Goal: Task Accomplishment & Management: Complete application form

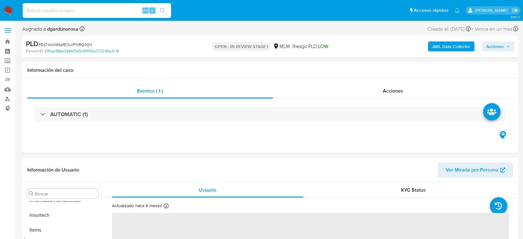
scroll to position [262, 0]
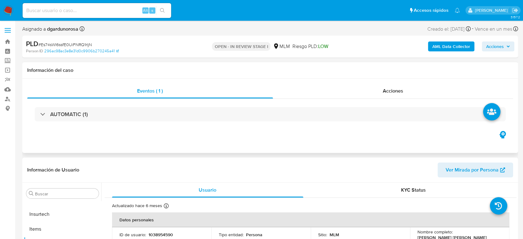
select select "10"
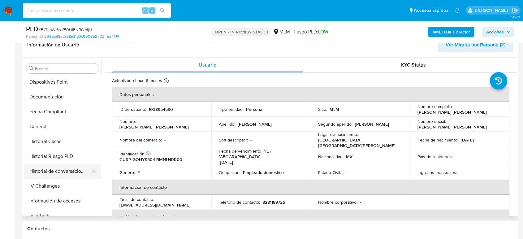
scroll to position [89, 0]
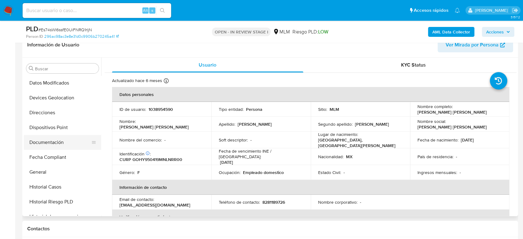
click at [50, 141] on button "Documentación" at bounding box center [60, 142] width 72 height 15
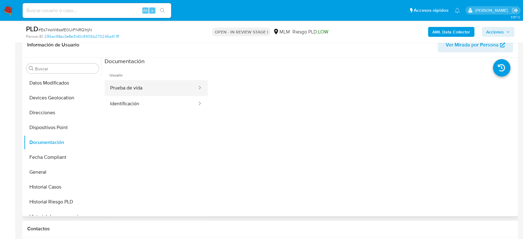
click at [157, 88] on button "Prueba de vida" at bounding box center [151, 88] width 93 height 16
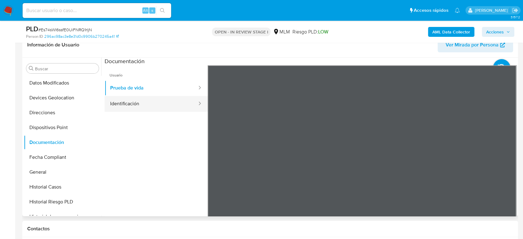
click at [133, 99] on button "Identificación" at bounding box center [151, 104] width 93 height 16
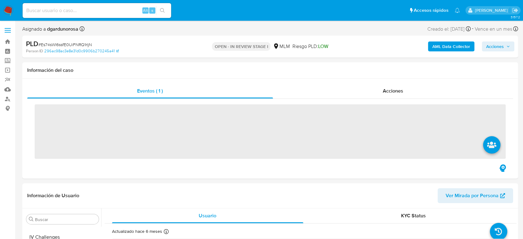
scroll to position [262, 0]
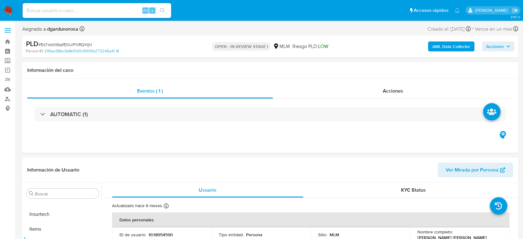
click at [7, 30] on span at bounding box center [8, 30] width 6 height 1
click at [0, 0] on input "checkbox" at bounding box center [0, 0] width 0 height 0
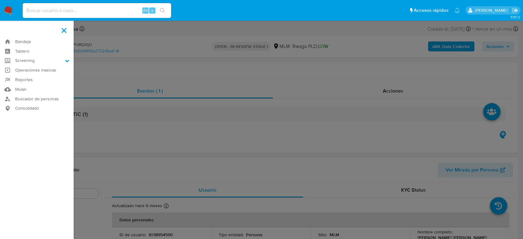
select select "10"
click at [36, 62] on label "Screening" at bounding box center [37, 61] width 74 height 10
click at [0, 0] on input "Screening" at bounding box center [0, 0] width 0 height 0
click at [37, 86] on link "Herramientas" at bounding box center [37, 85] width 74 height 8
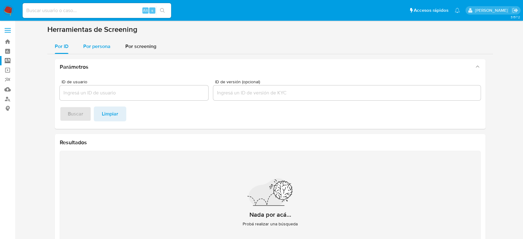
click at [107, 51] on div "Por persona" at bounding box center [96, 46] width 27 height 15
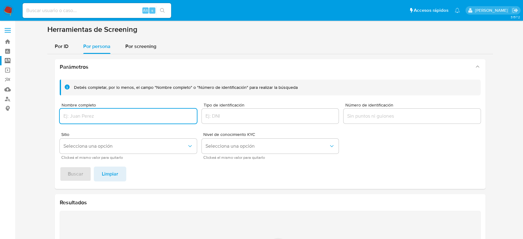
click at [109, 117] on input "Nombre completo" at bounding box center [128, 116] width 137 height 8
click at [60, 167] on button "Buscar" at bounding box center [76, 174] width 32 height 15
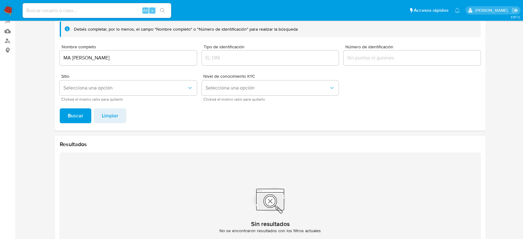
scroll to position [25, 0]
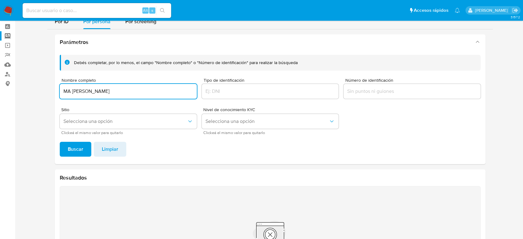
drag, startPoint x: 97, startPoint y: 92, endPoint x: 32, endPoint y: 94, distance: 64.4
click at [32, 94] on section at bounding box center [270, 152] width 496 height 304
paste input "SERGIO AURELIO FLORES GARZA"
type input "SERGIO AURELIO FLORES GARZA"
click at [60, 142] on button "Buscar" at bounding box center [76, 149] width 32 height 15
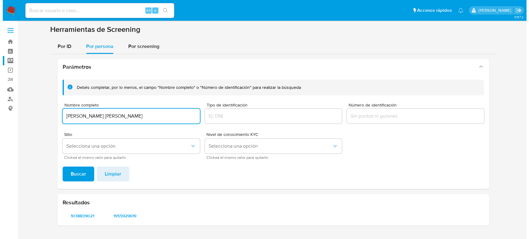
scroll to position [0, 0]
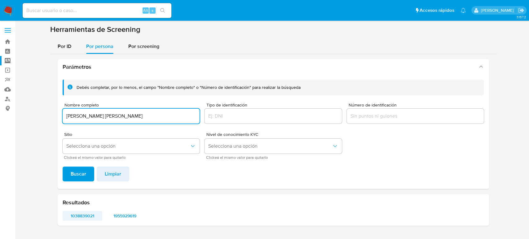
click at [70, 211] on span "1038839021" at bounding box center [82, 215] width 31 height 9
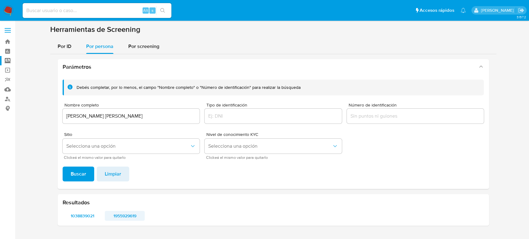
click at [117, 217] on span "1955929619" at bounding box center [124, 215] width 31 height 9
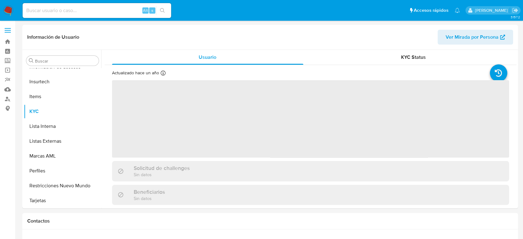
scroll to position [262, 0]
select select "10"
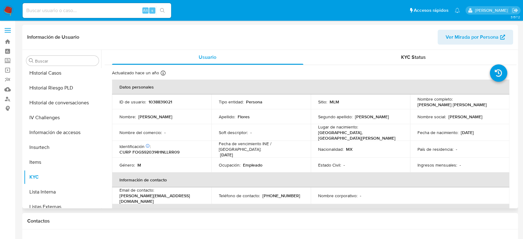
scroll to position [193, 0]
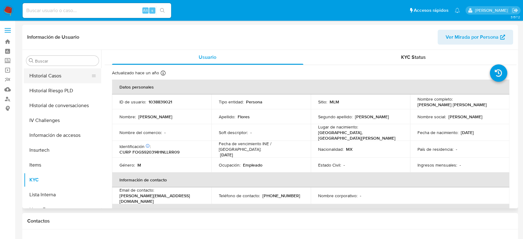
click at [53, 79] on button "Historial Casos" at bounding box center [60, 75] width 72 height 15
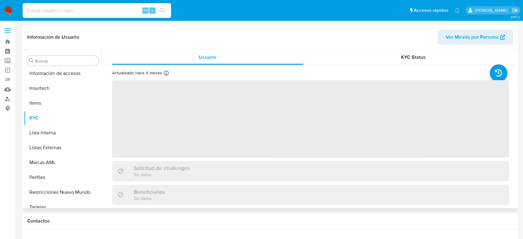
scroll to position [262, 0]
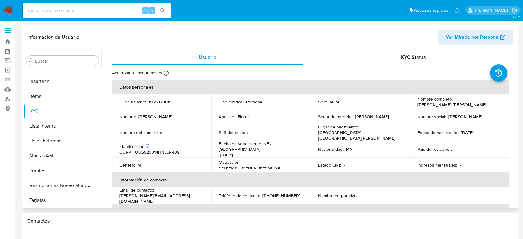
select select "10"
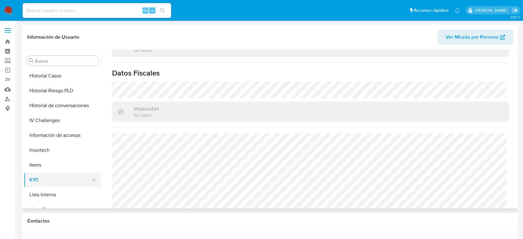
scroll to position [124, 0]
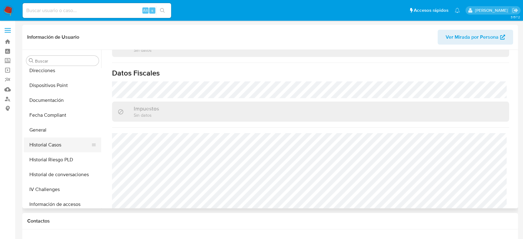
click at [48, 147] on button "Historial Casos" at bounding box center [60, 144] width 72 height 15
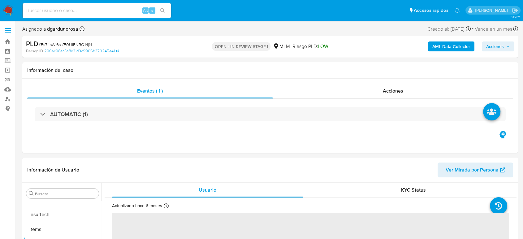
scroll to position [262, 0]
click at [79, 8] on input at bounding box center [97, 11] width 149 height 8
paste input "499862710"
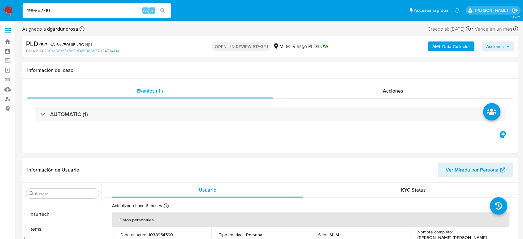
type input "499862710"
select select "10"
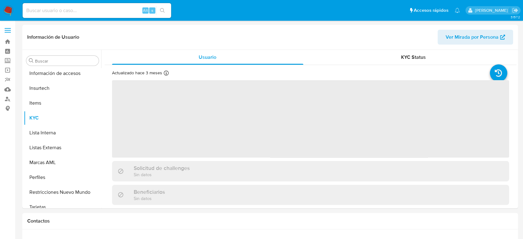
scroll to position [262, 0]
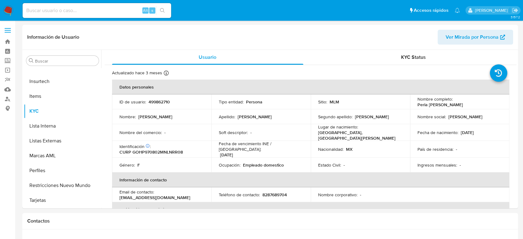
select select "10"
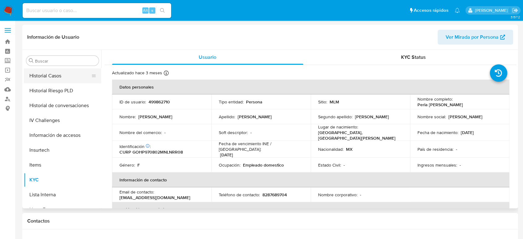
click at [59, 77] on button "Historial Casos" at bounding box center [60, 75] width 72 height 15
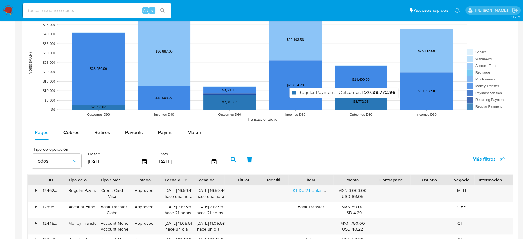
scroll to position [619, 0]
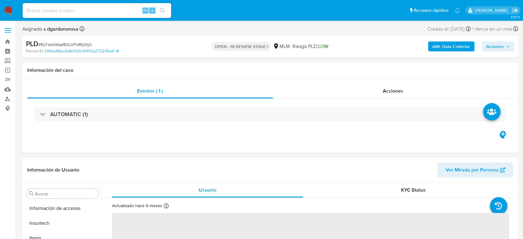
scroll to position [262, 0]
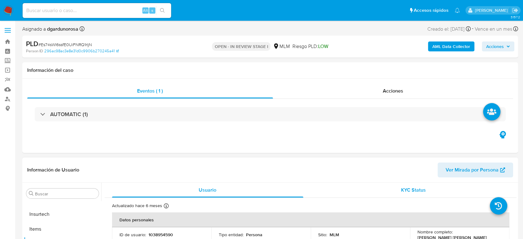
select select "10"
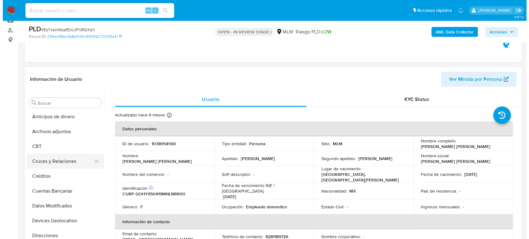
scroll to position [0, 0]
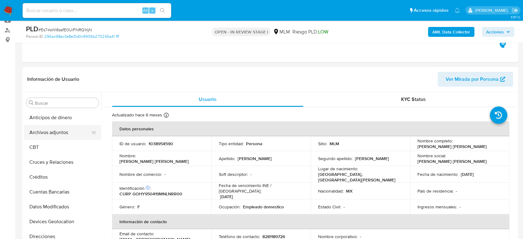
click at [60, 137] on button "Archivos adjuntos" at bounding box center [60, 132] width 72 height 15
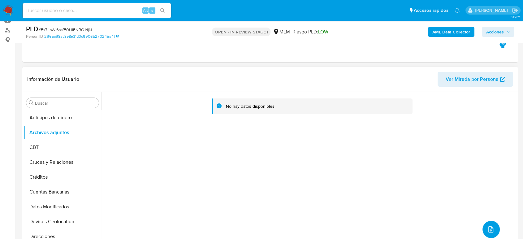
click at [487, 225] on button "upload-file" at bounding box center [491, 229] width 17 height 17
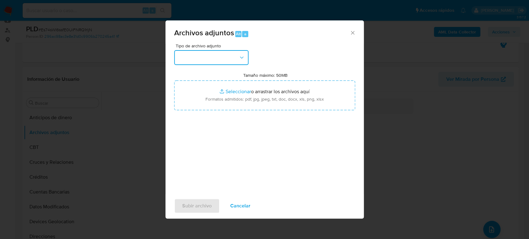
click at [216, 60] on button "button" at bounding box center [211, 57] width 74 height 15
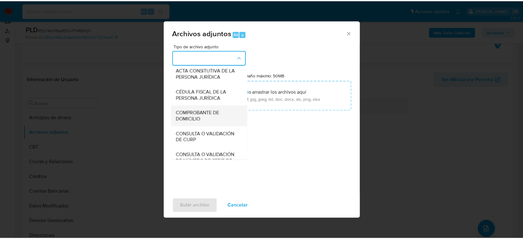
scroll to position [34, 0]
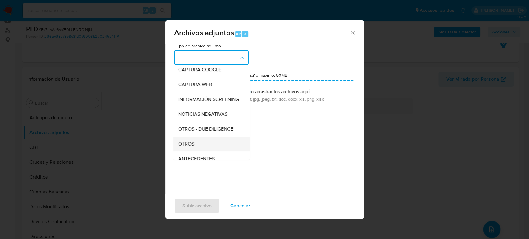
click at [198, 151] on div "OTROS" at bounding box center [209, 144] width 63 height 15
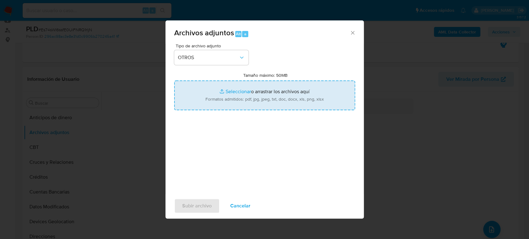
type input "C:\fakepath\1038954590_Yareli Gonzalez_Agosto2025.pdf"
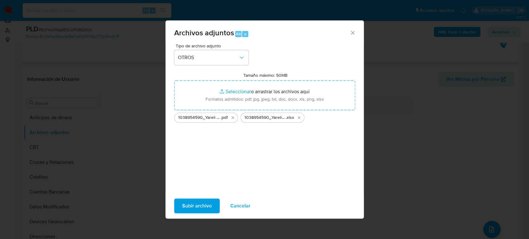
click at [198, 203] on span "Subir archivo" at bounding box center [196, 206] width 29 height 14
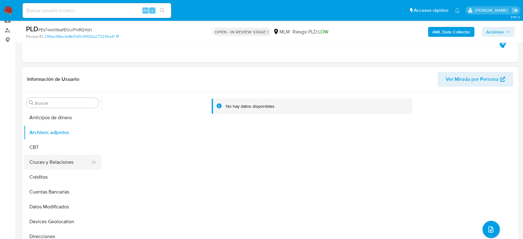
click at [40, 168] on button "Cruces y Relaciones" at bounding box center [60, 162] width 72 height 15
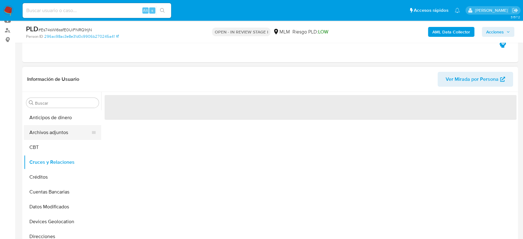
click at [49, 133] on button "Archivos adjuntos" at bounding box center [60, 132] width 72 height 15
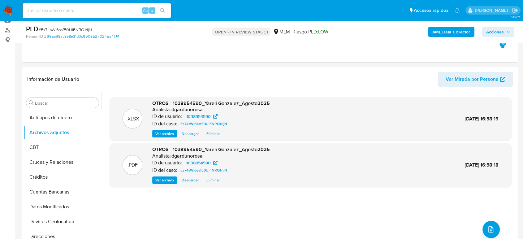
click at [508, 28] on span "Acciones" at bounding box center [498, 32] width 24 height 9
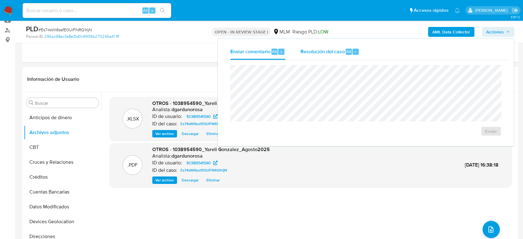
click at [341, 51] on span "Resolución del caso" at bounding box center [322, 51] width 44 height 7
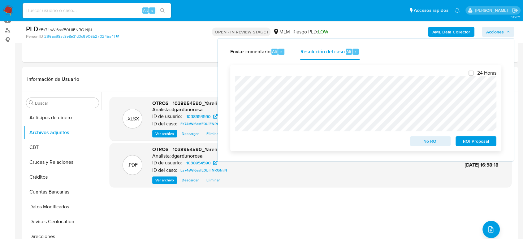
click at [464, 143] on span "ROI Proposal" at bounding box center [476, 141] width 32 height 9
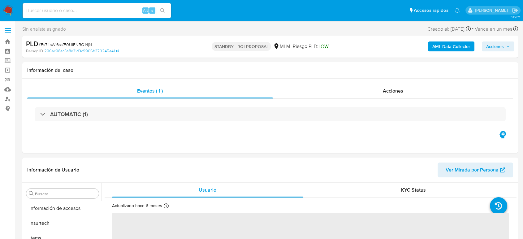
scroll to position [262, 0]
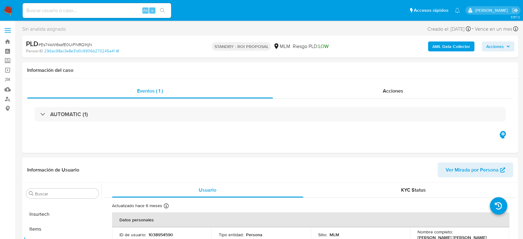
select select "10"
